Goal: Information Seeking & Learning: Find specific fact

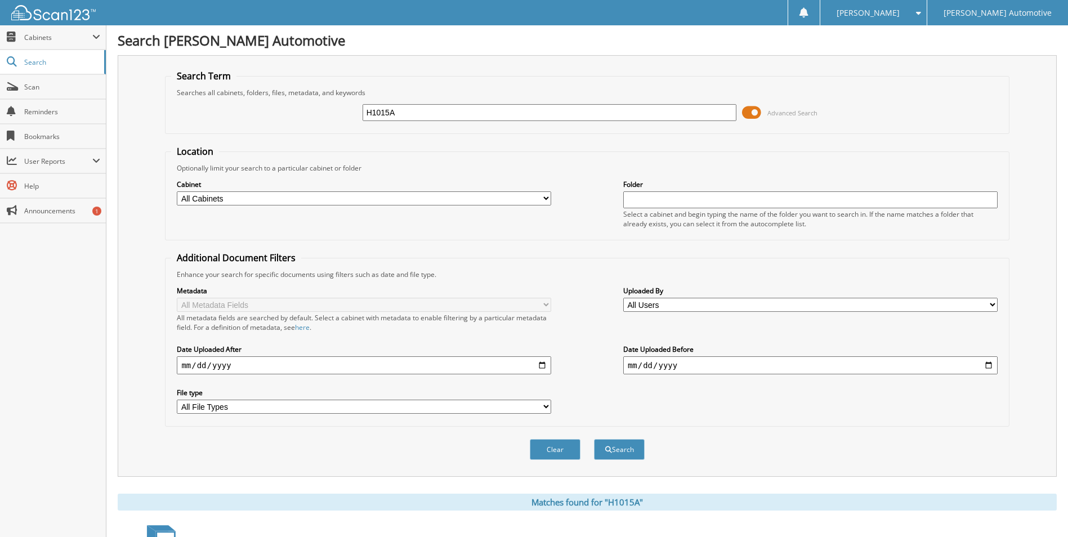
click at [408, 111] on input "H1015A" at bounding box center [550, 112] width 374 height 17
type input "48050"
click at [594, 439] on button "Search" at bounding box center [619, 449] width 51 height 21
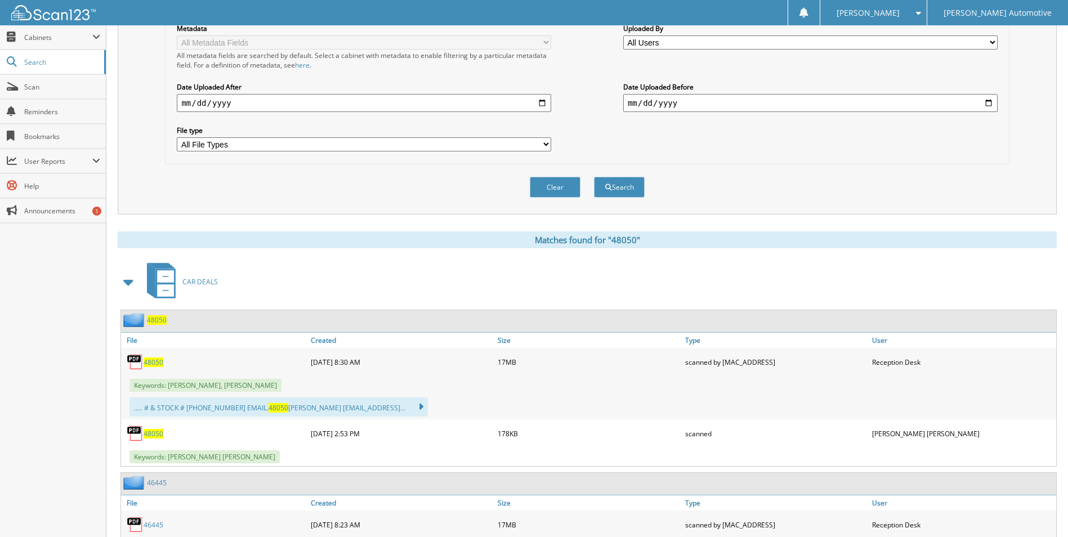
scroll to position [282, 0]
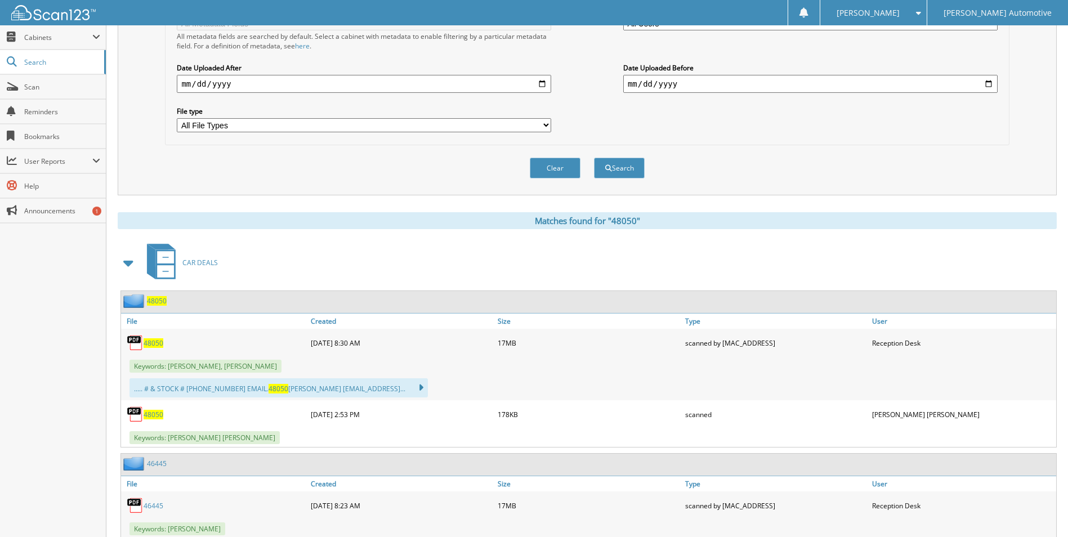
click at [149, 416] on span "48050" at bounding box center [154, 415] width 20 height 10
click at [160, 347] on span "48050" at bounding box center [154, 343] width 20 height 10
